Goal: Task Accomplishment & Management: Manage account settings

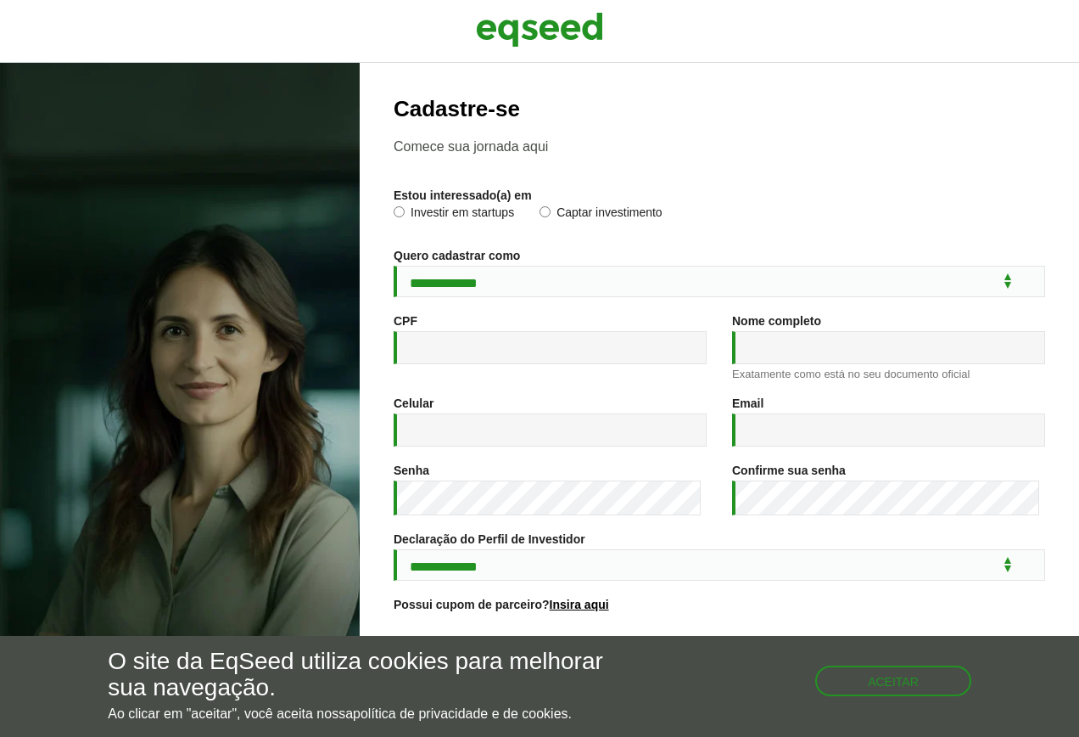
scroll to position [139, 0]
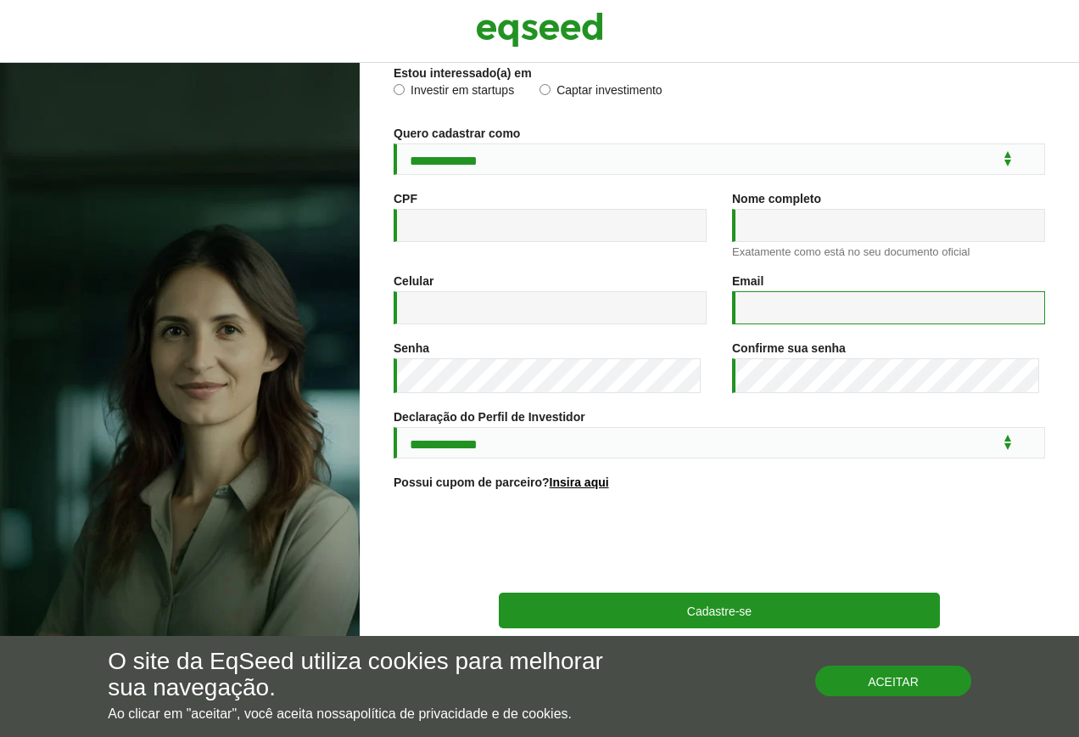
type input "**********"
click at [858, 675] on button "Aceitar" at bounding box center [895, 678] width 153 height 27
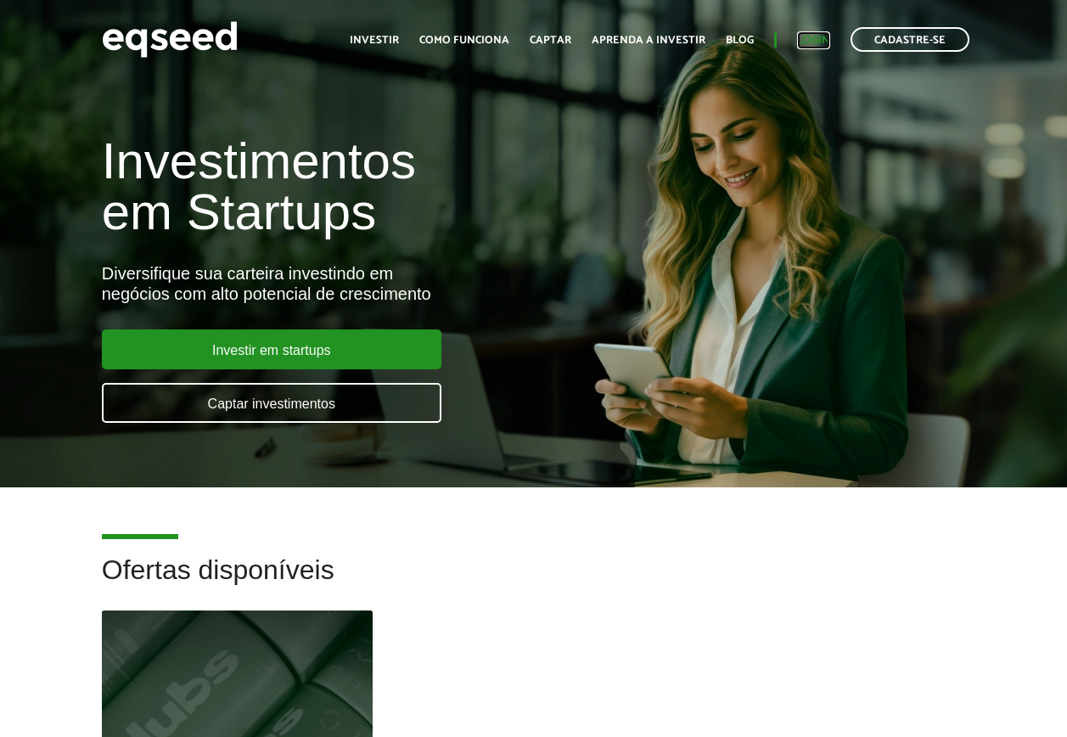
click at [813, 35] on link "Login" at bounding box center [813, 40] width 33 height 11
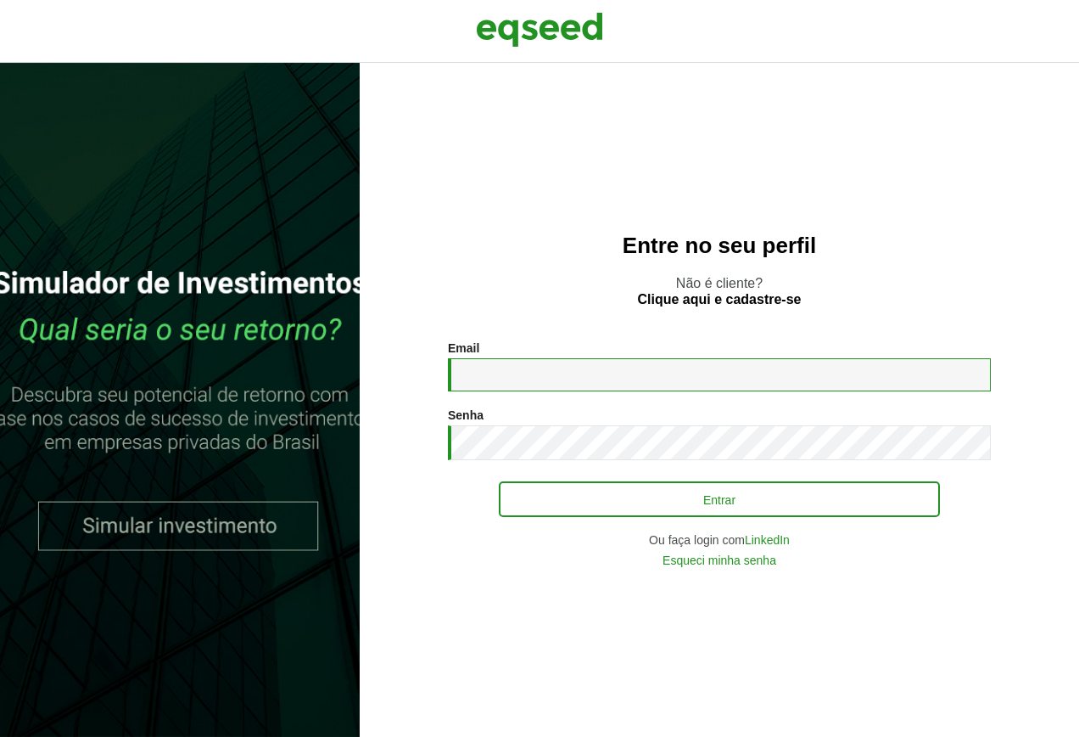
type input "**********"
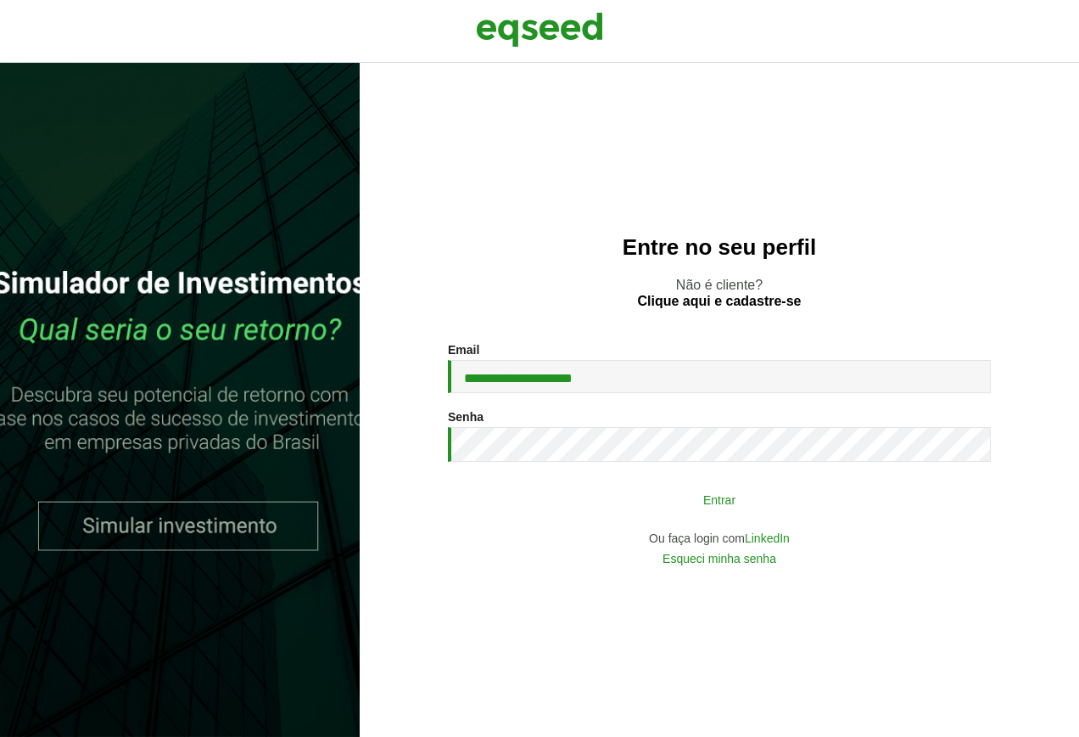
click at [681, 506] on button "Entrar" at bounding box center [719, 499] width 441 height 32
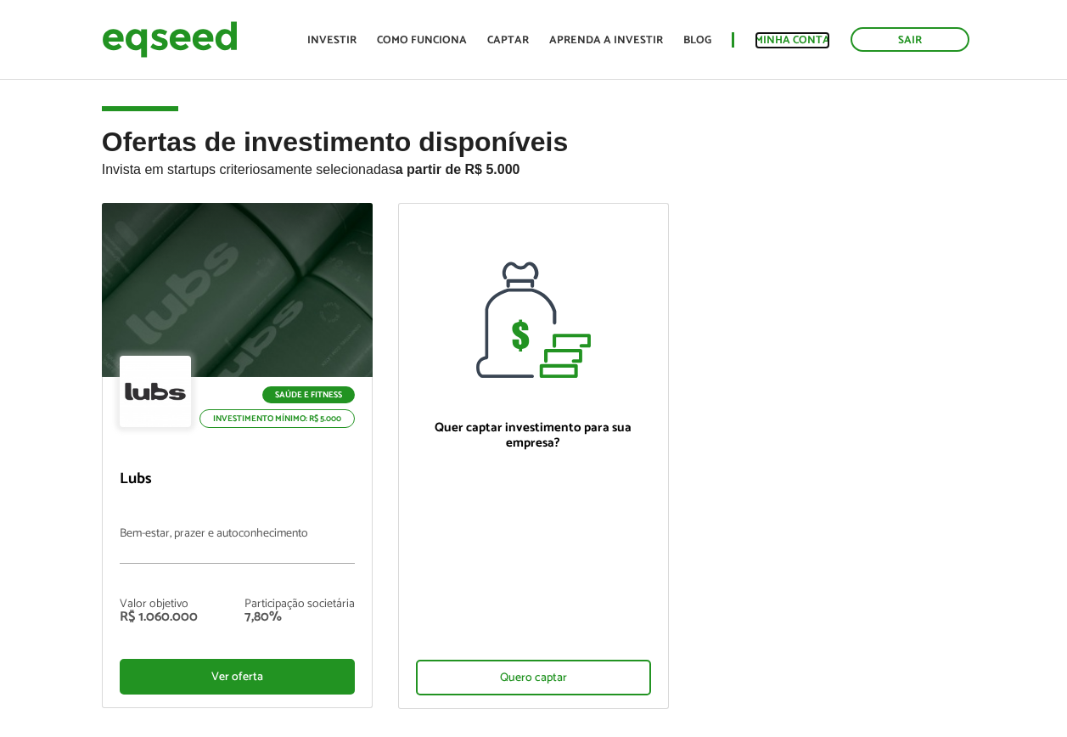
click at [817, 39] on link "Minha conta" at bounding box center [792, 40] width 76 height 11
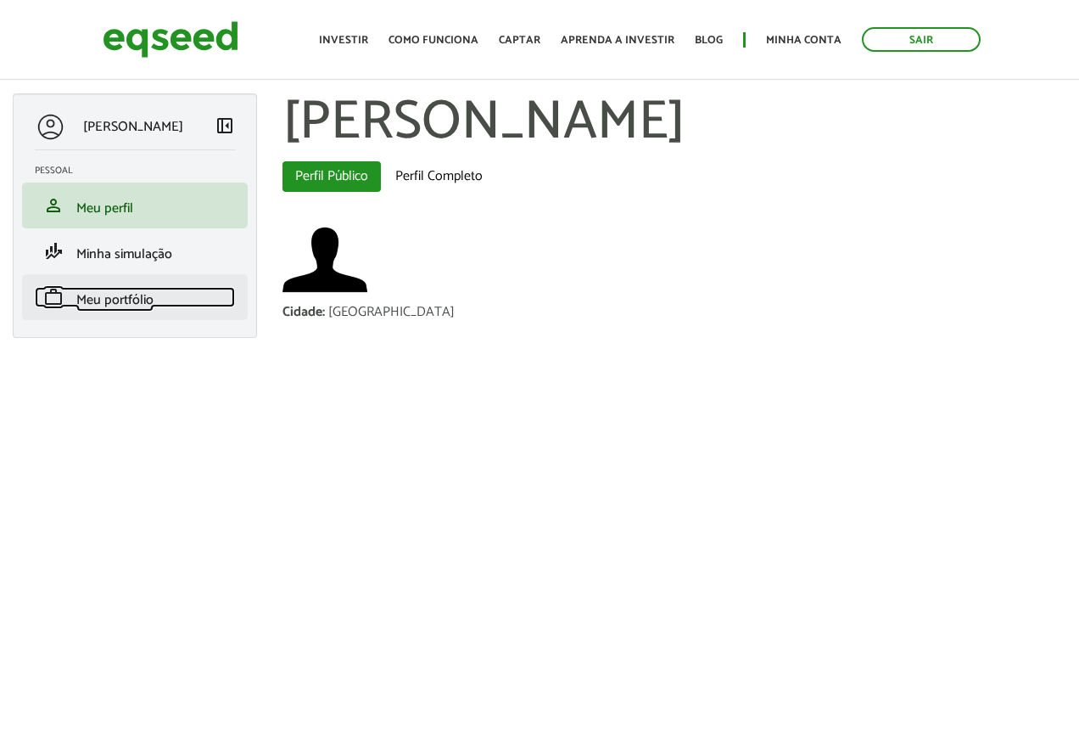
click at [174, 296] on link "work Meu portfólio" at bounding box center [135, 297] width 200 height 20
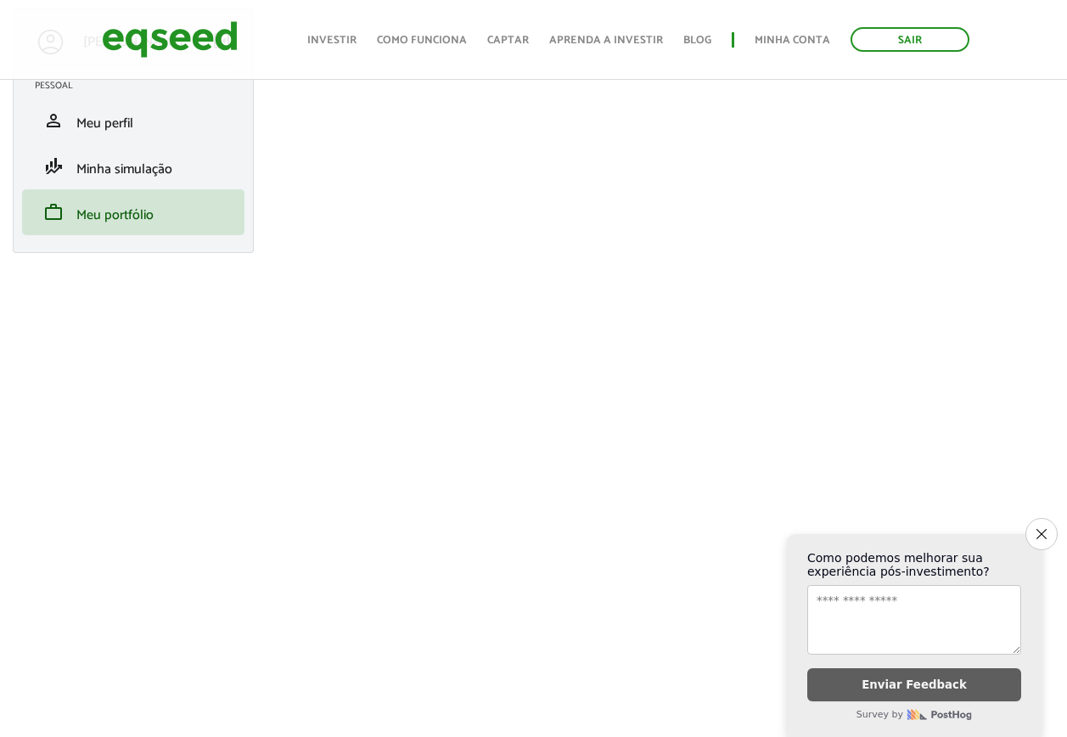
scroll to position [424, 0]
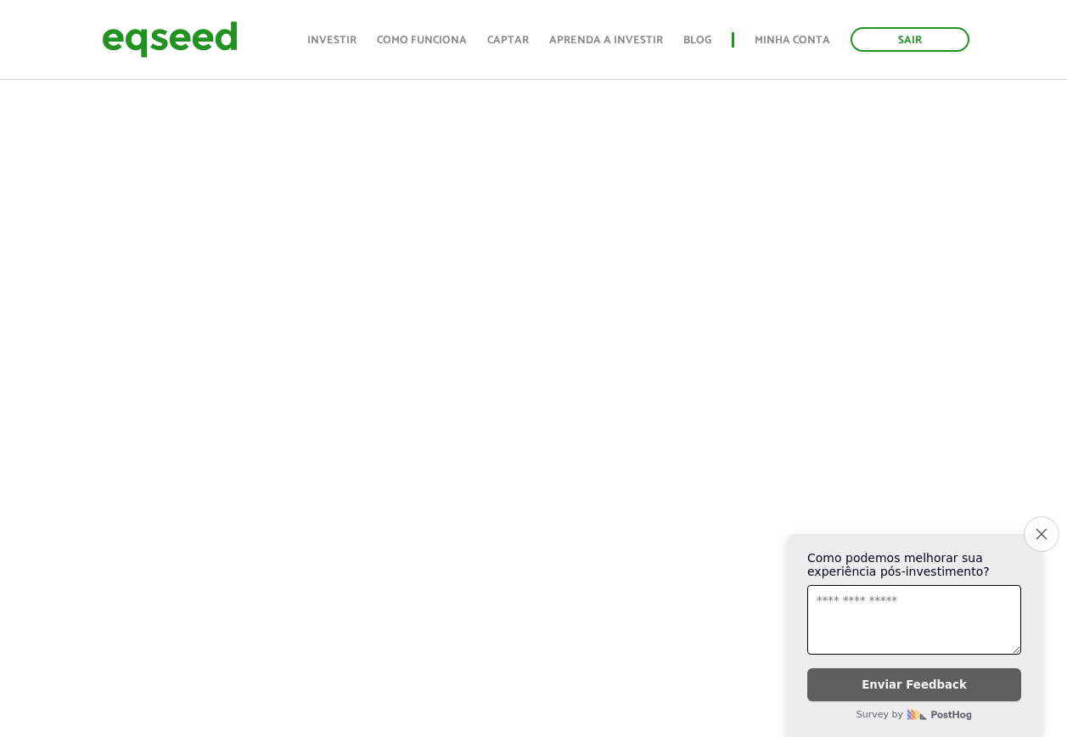
click at [1055, 525] on button "Close survey" at bounding box center [1041, 534] width 36 height 36
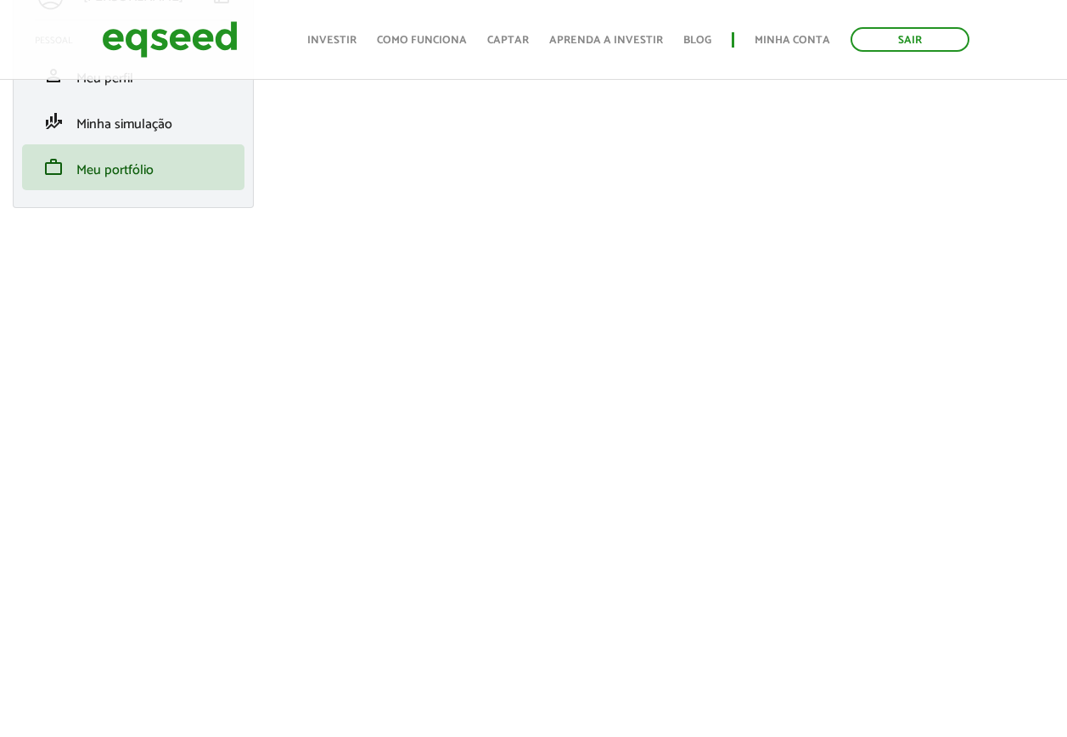
scroll to position [170, 0]
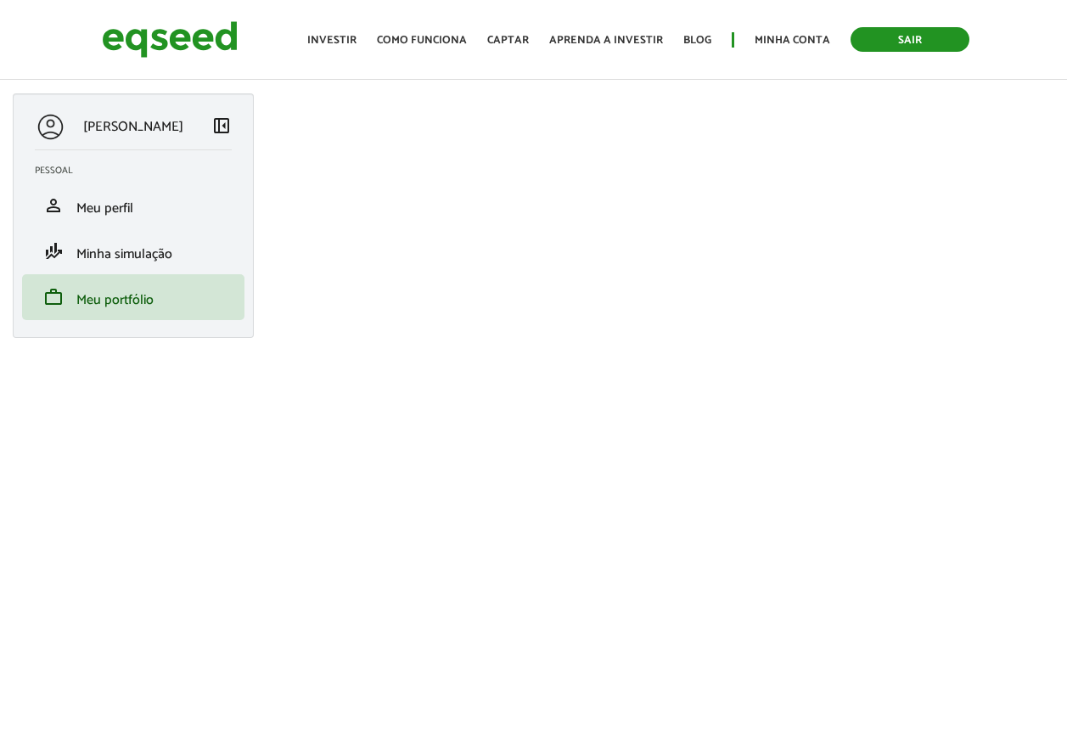
click at [882, 42] on link "Sair" at bounding box center [909, 39] width 119 height 25
